Goal: Task Accomplishment & Management: Manage account settings

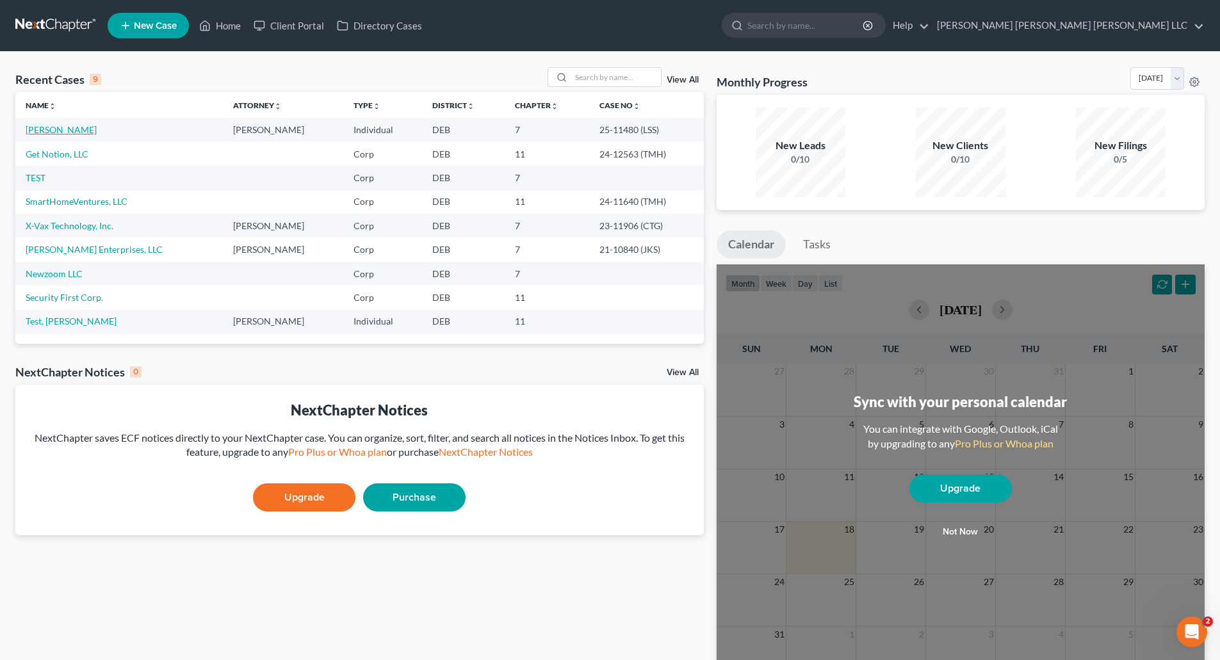
click at [50, 127] on link "[PERSON_NAME]" at bounding box center [61, 129] width 71 height 11
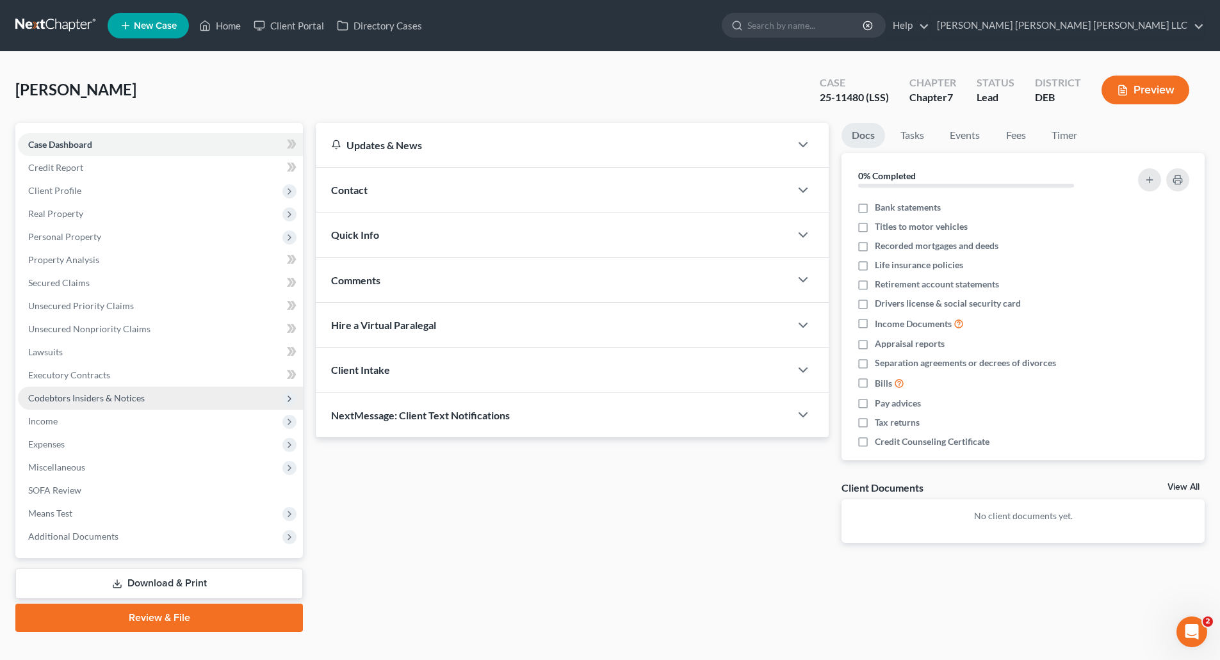
click at [77, 394] on span "Codebtors Insiders & Notices" at bounding box center [86, 398] width 117 height 11
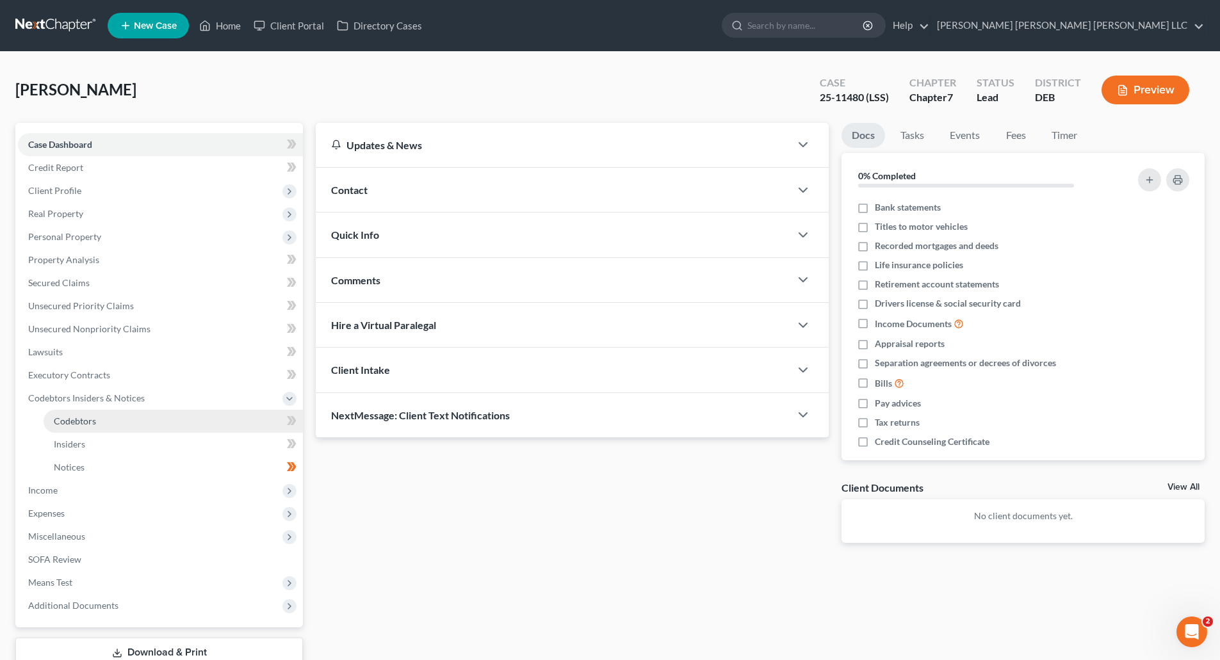
click at [69, 423] on span "Codebtors" at bounding box center [75, 421] width 42 height 11
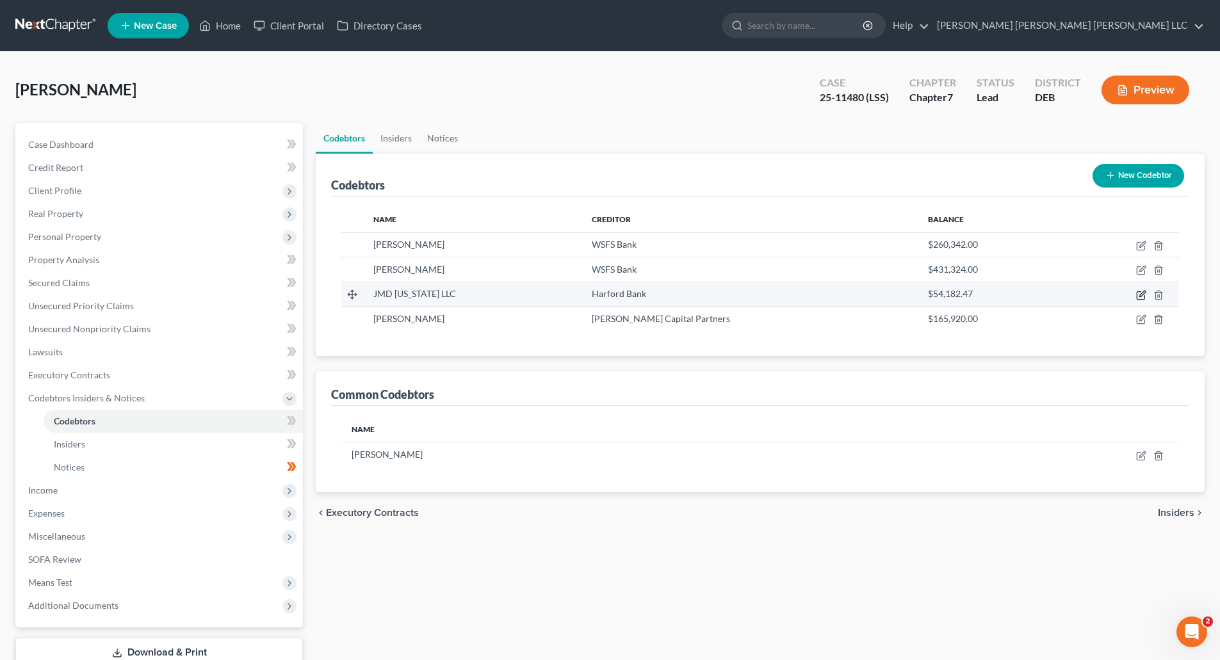
click at [1142, 296] on icon "button" at bounding box center [1142, 294] width 6 height 6
select select "21"
select select "4"
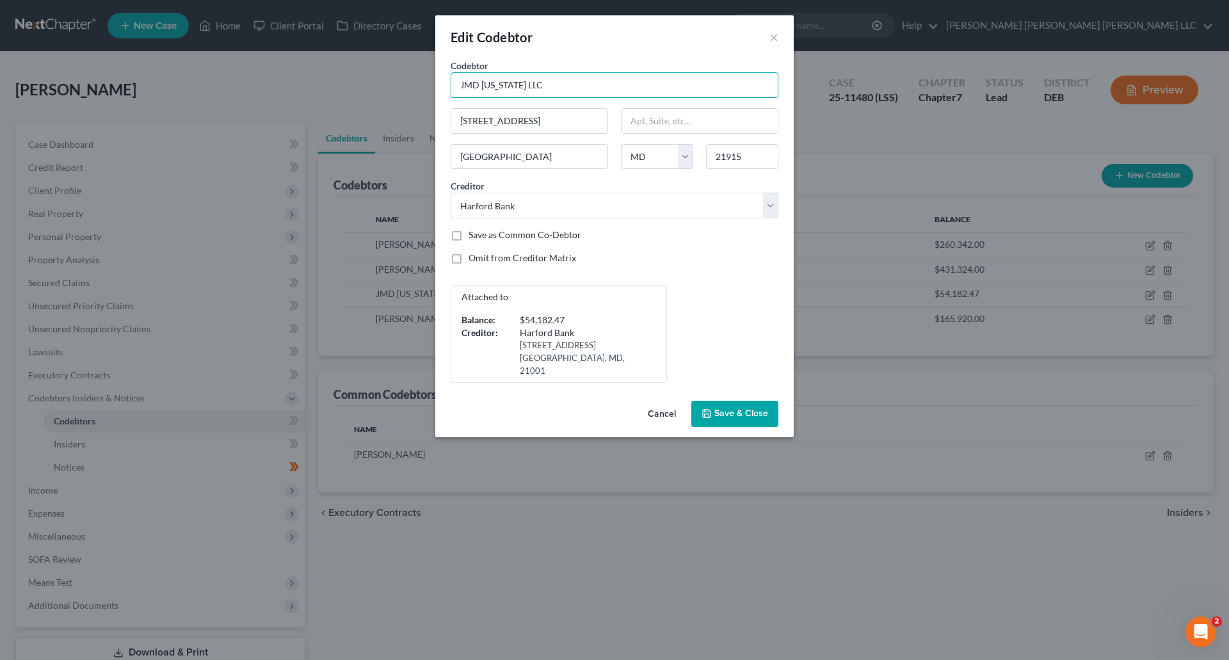
click at [467, 85] on input "JMD [US_STATE] LLC" at bounding box center [615, 85] width 328 height 26
type input "JJMD of [US_STATE] LLC"
click at [752, 409] on span "Save & Close" at bounding box center [742, 414] width 54 height 11
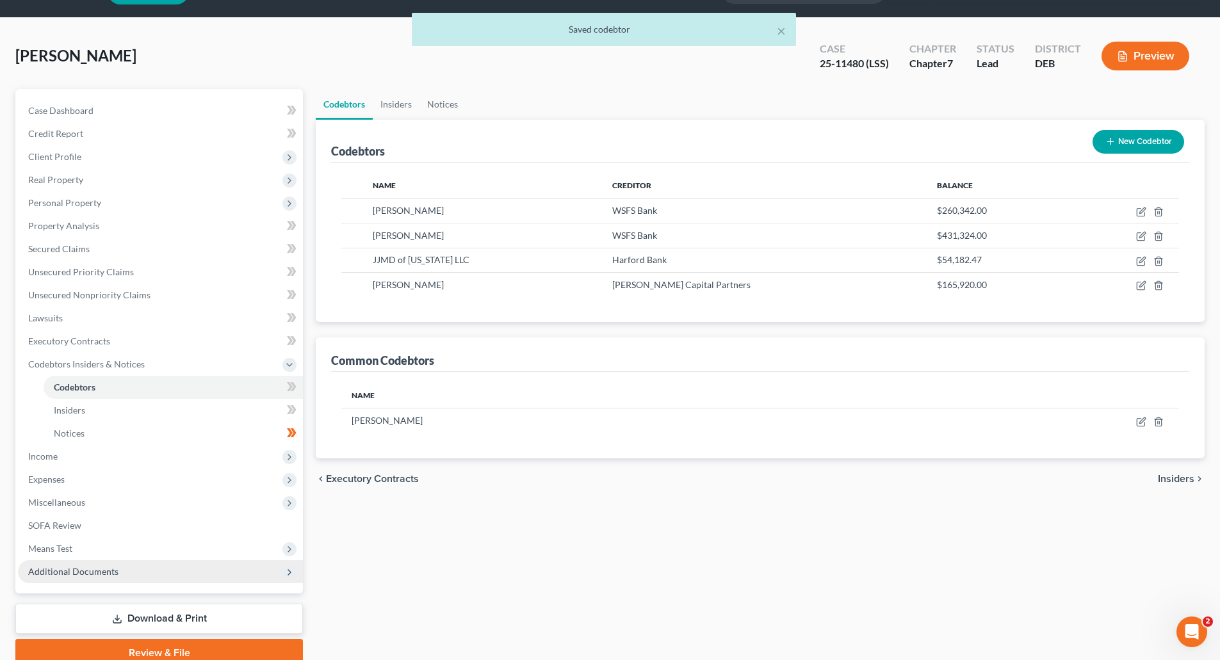
scroll to position [90, 0]
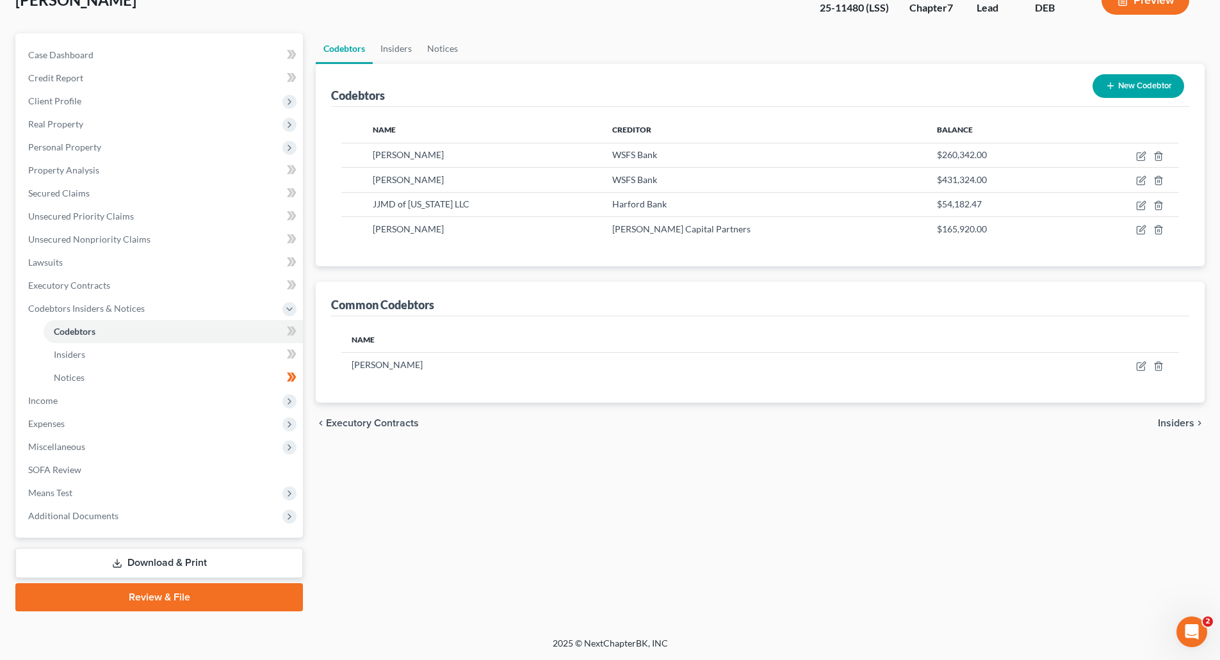
click at [159, 562] on link "Download & Print" at bounding box center [159, 563] width 288 height 30
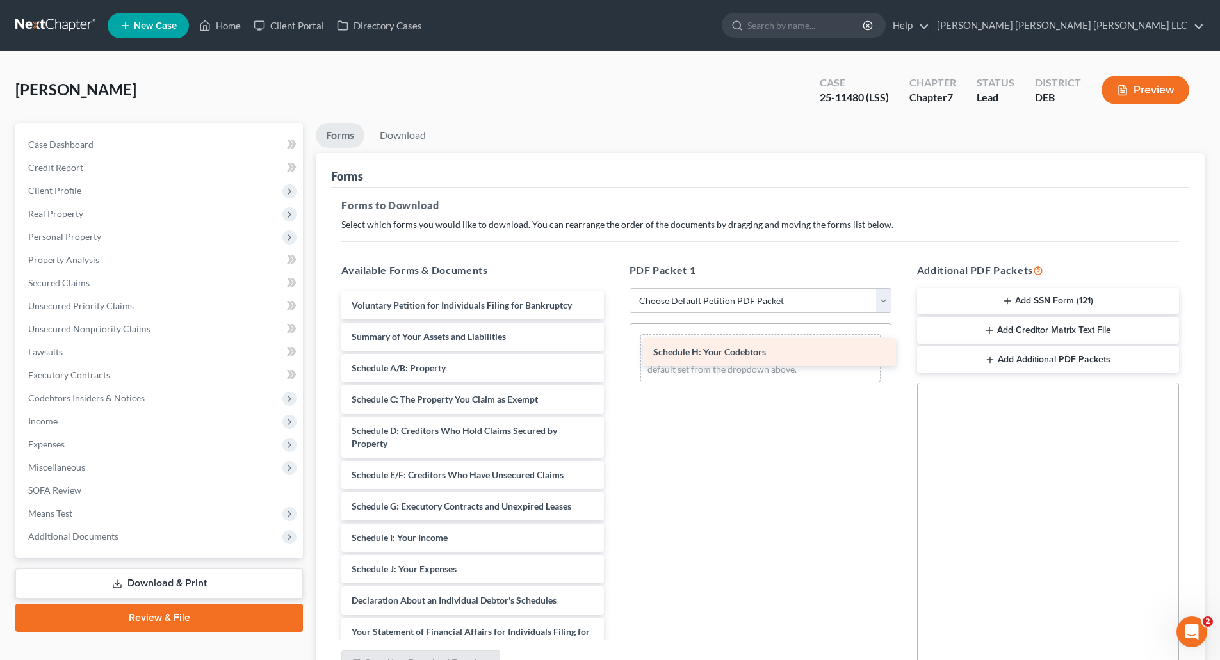
drag, startPoint x: 441, startPoint y: 539, endPoint x: 743, endPoint y: 353, distance: 354.2
click at [613, 353] on div "Schedule H: Your Codebtors Voluntary Petition for Individuals Filing for Bankru…" at bounding box center [472, 581] width 282 height 581
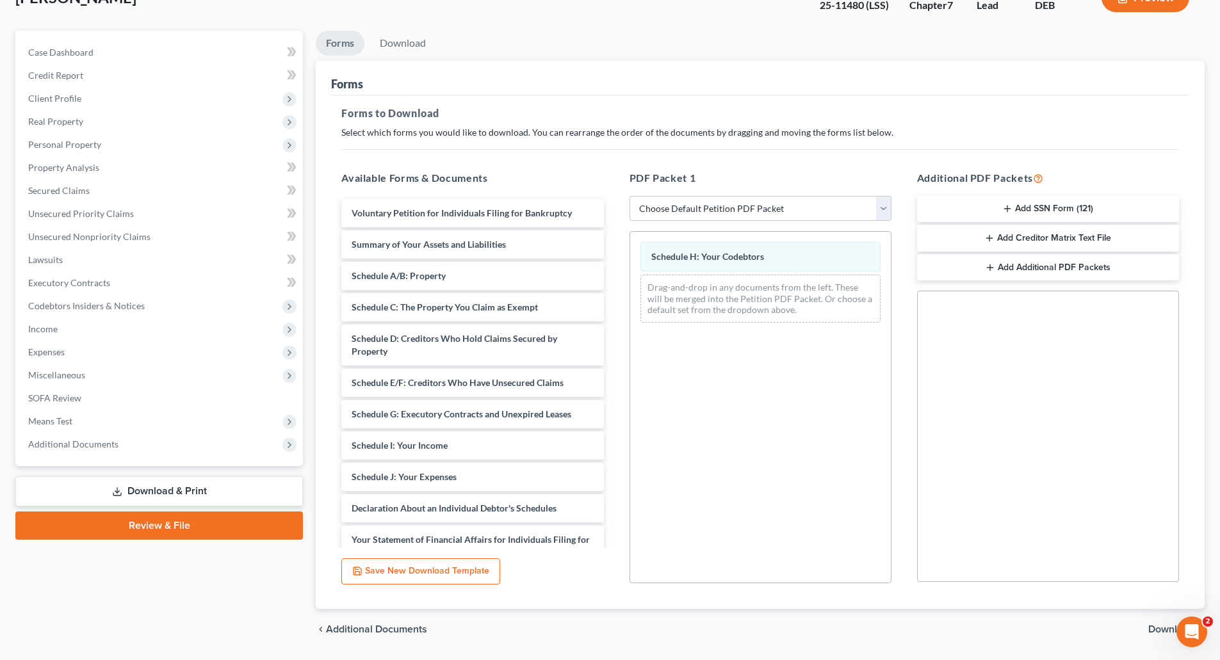
scroll to position [131, 0]
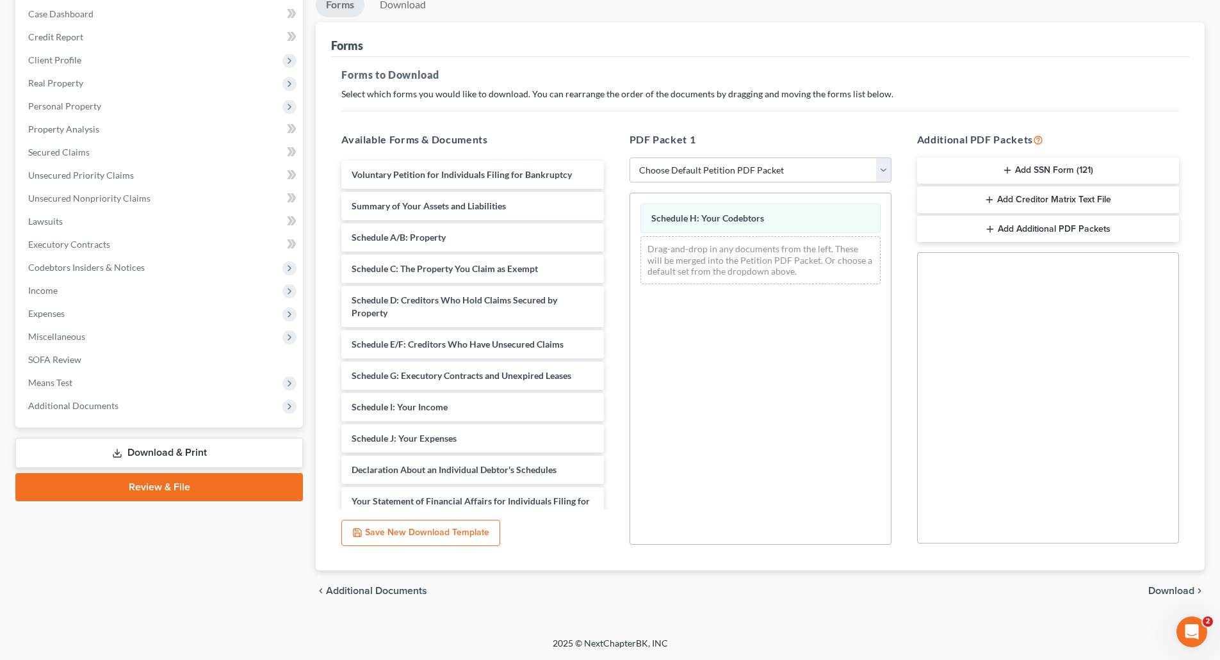
click at [1170, 590] on span "Download" at bounding box center [1171, 591] width 46 height 10
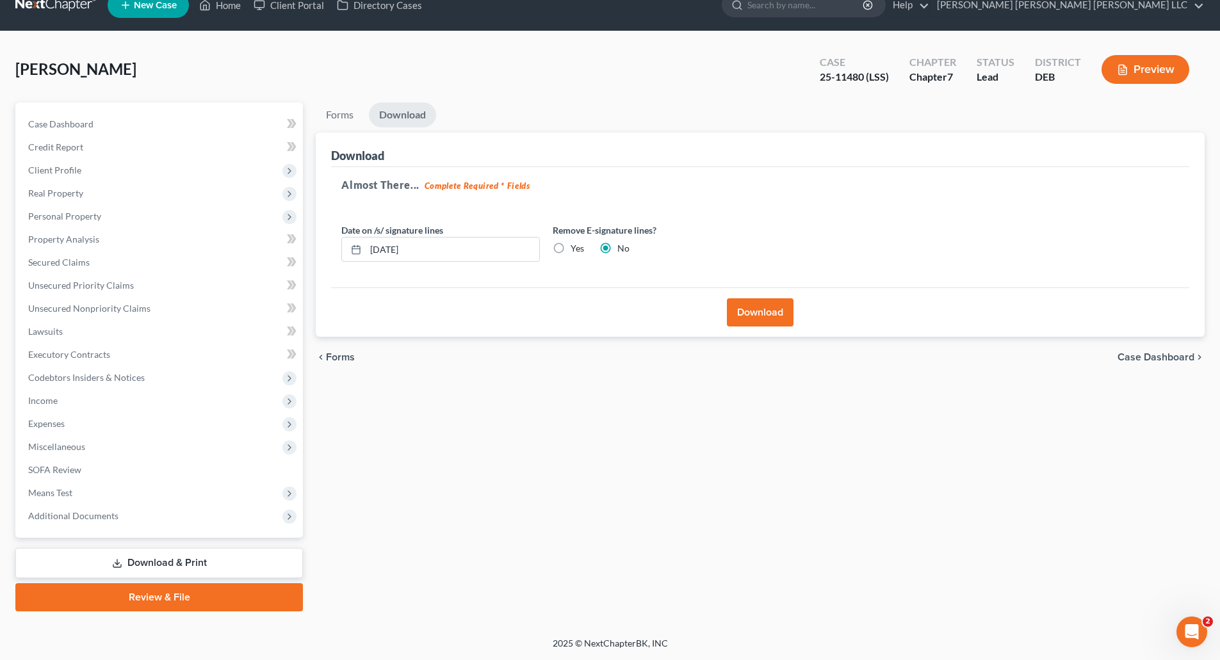
click at [758, 320] on button "Download" at bounding box center [760, 312] width 67 height 28
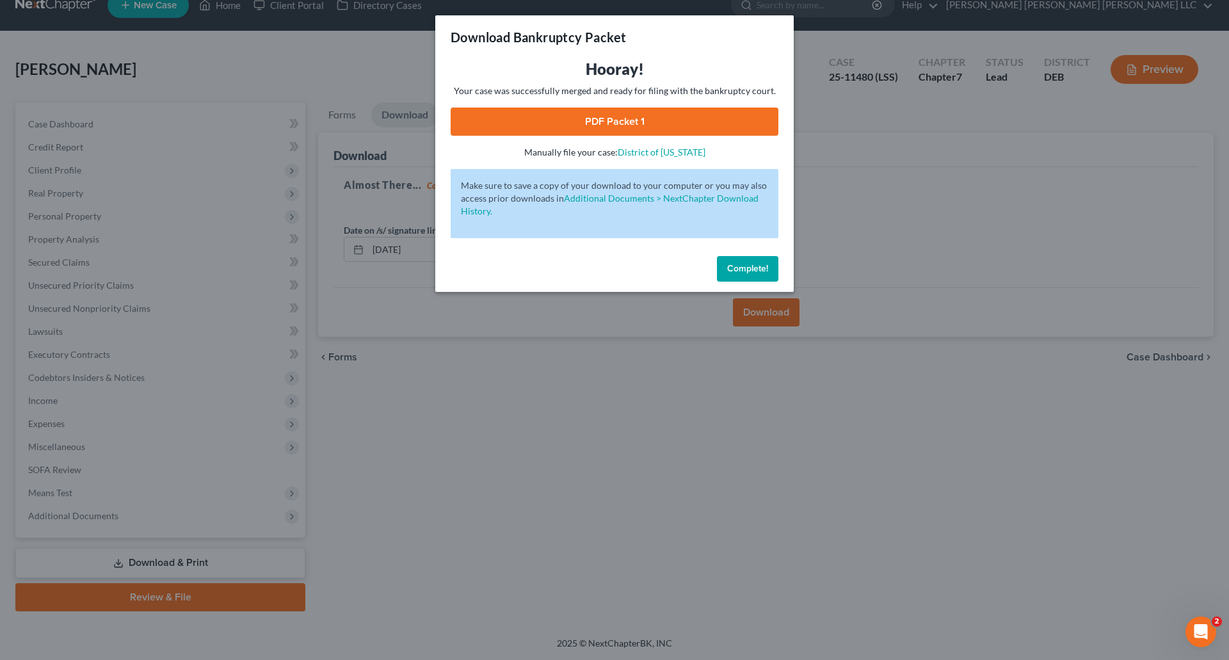
click at [637, 117] on link "PDF Packet 1" at bounding box center [615, 122] width 328 height 28
click at [765, 266] on span "Complete!" at bounding box center [747, 268] width 41 height 11
